Goal: Task Accomplishment & Management: Manage account settings

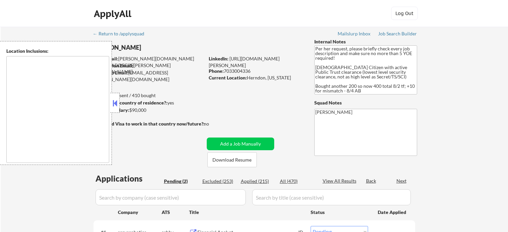
select select ""pending""
click at [116, 101] on button at bounding box center [114, 103] width 7 height 10
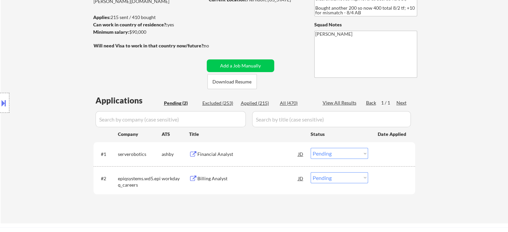
scroll to position [134, 0]
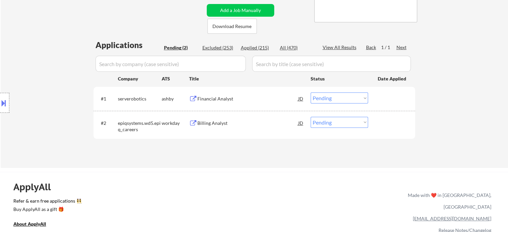
click at [218, 100] on div "Financial Analyst" at bounding box center [247, 99] width 101 height 7
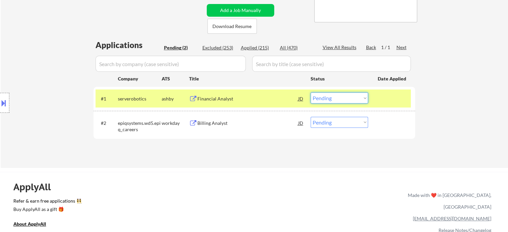
click at [325, 100] on select "Choose an option... Pending Applied Excluded (Questions) Excluded (Expired) Exc…" at bounding box center [339, 98] width 57 height 11
click at [311, 93] on select "Choose an option... Pending Applied Excluded (Questions) Excluded (Expired) Exc…" at bounding box center [339, 98] width 57 height 11
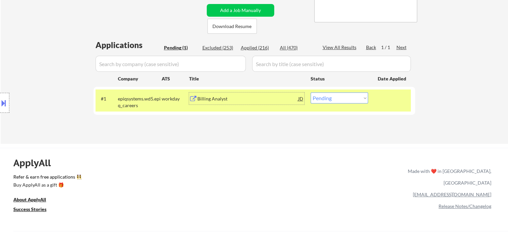
click at [220, 98] on div "Billing Analyst" at bounding box center [247, 99] width 101 height 7
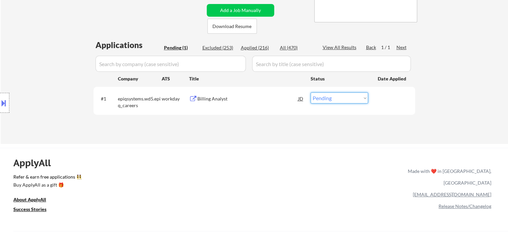
click at [332, 94] on select "Choose an option... Pending Applied Excluded (Questions) Excluded (Expired) Exc…" at bounding box center [339, 98] width 57 height 11
select select ""excluded__salary_""
click at [311, 93] on select "Choose an option... Pending Applied Excluded (Questions) Excluded (Expired) Exc…" at bounding box center [339, 98] width 57 height 11
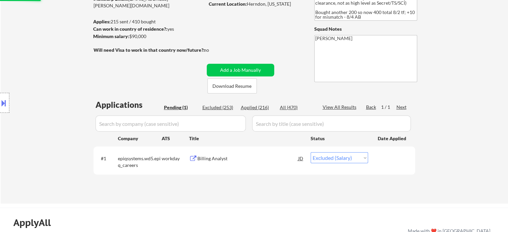
scroll to position [67, 0]
